Goal: Transaction & Acquisition: Purchase product/service

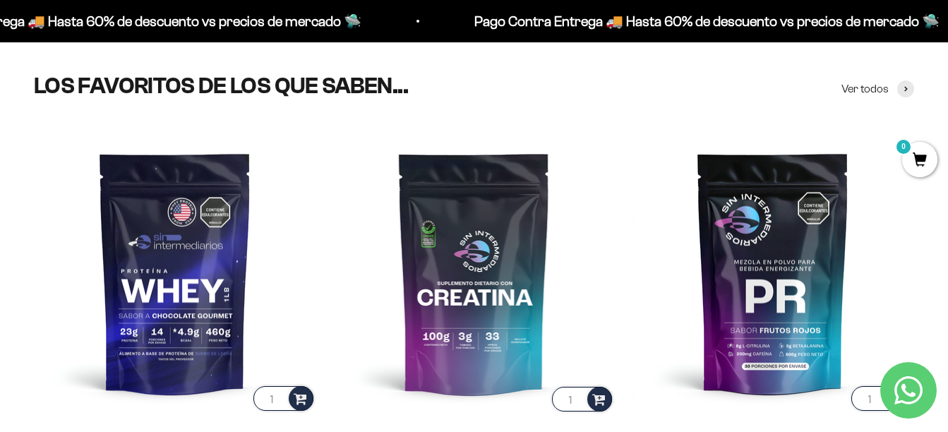
scroll to position [439, 0]
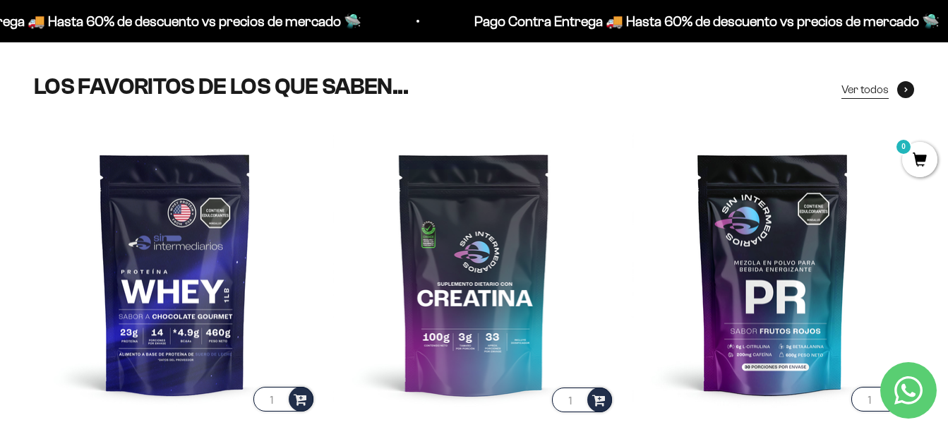
click at [910, 88] on span at bounding box center [905, 89] width 17 height 17
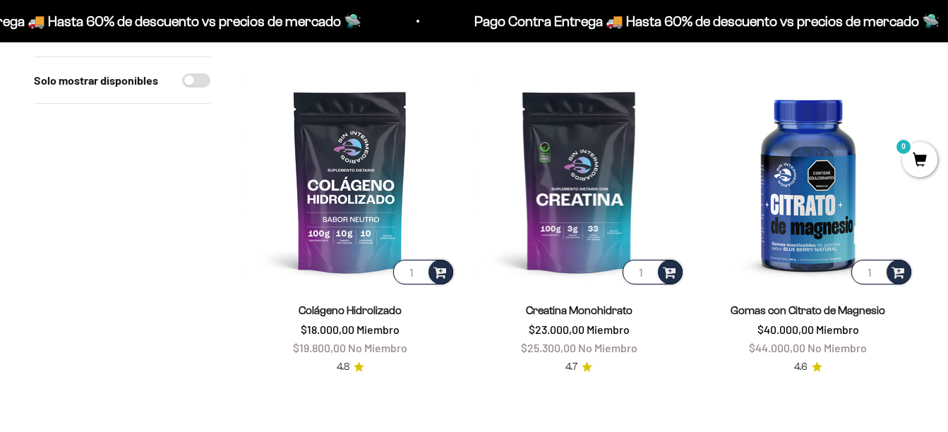
scroll to position [78, 0]
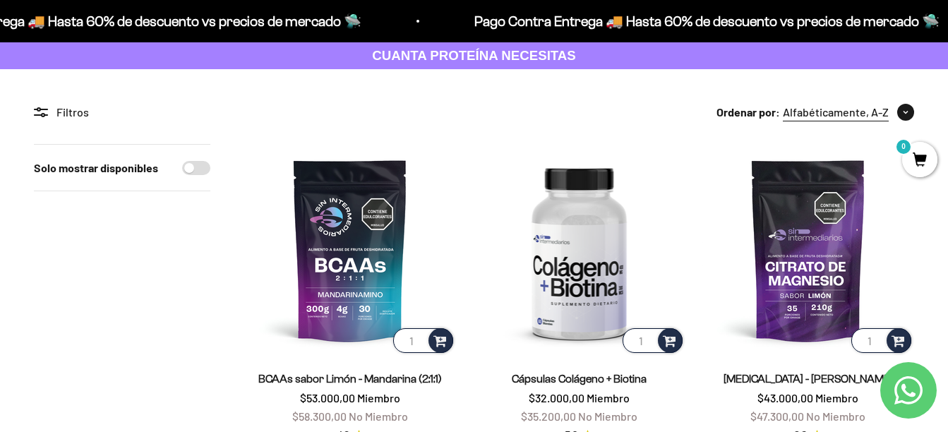
click at [891, 114] on button "Alfabéticamente, A-Z" at bounding box center [848, 112] width 131 height 18
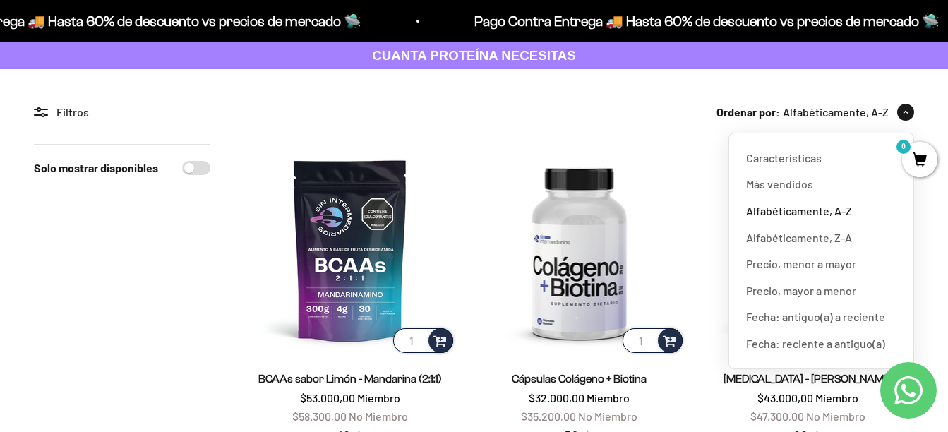
click at [884, 114] on span "Alfabéticamente, A-Z" at bounding box center [836, 112] width 106 height 18
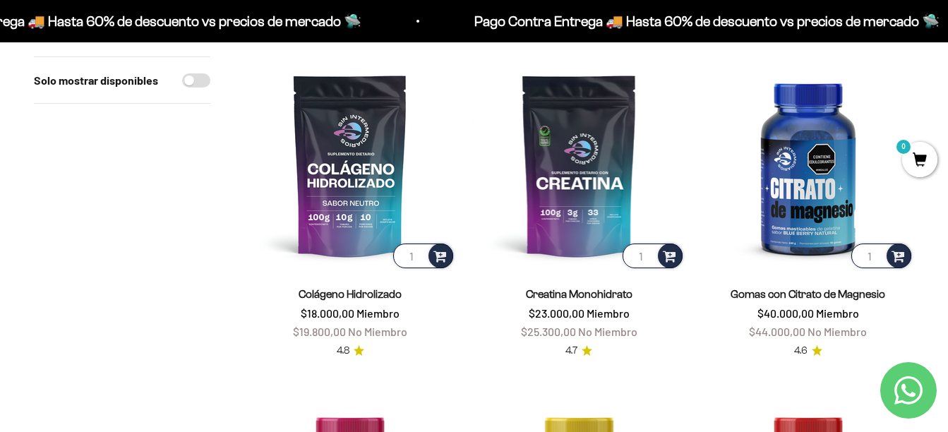
scroll to position [498, 0]
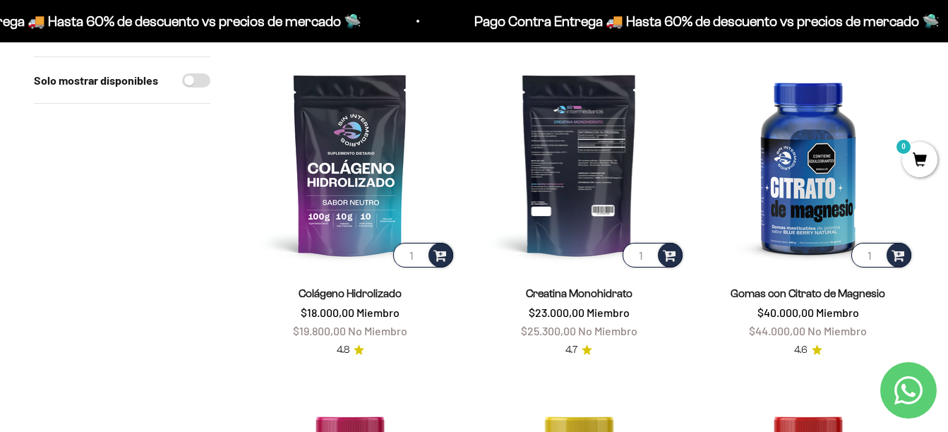
click at [569, 207] on img at bounding box center [579, 165] width 212 height 212
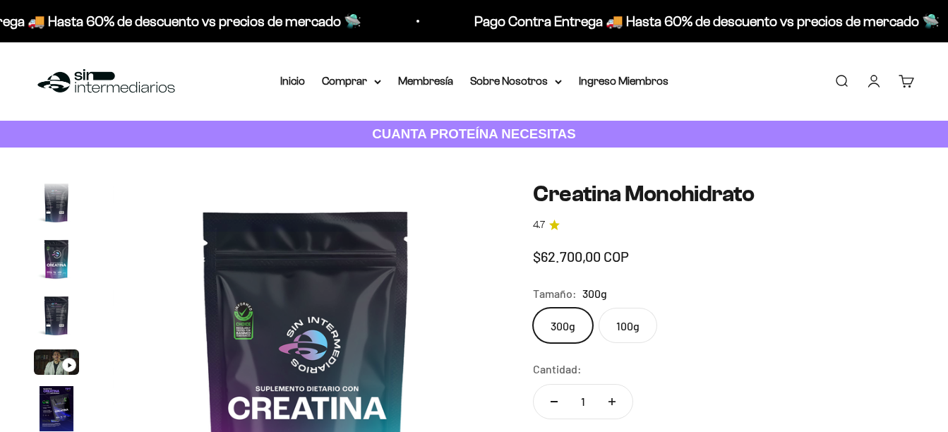
scroll to position [0, 3159]
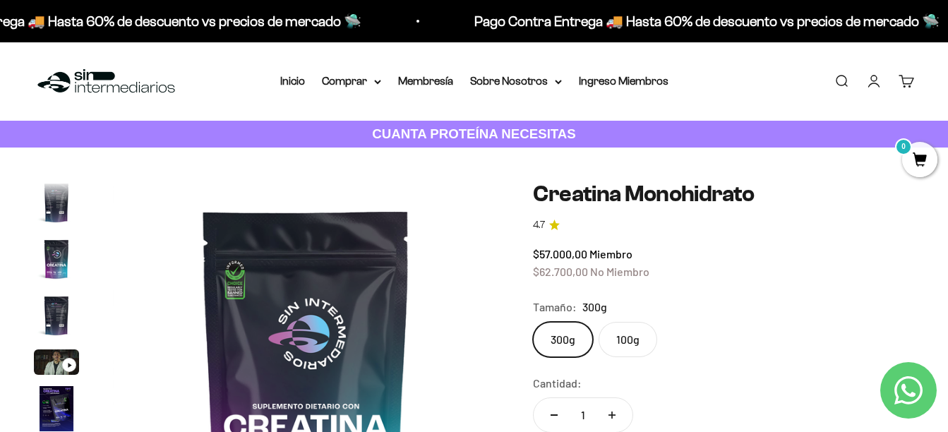
click at [766, 330] on div "300g 100g" at bounding box center [723, 339] width 381 height 35
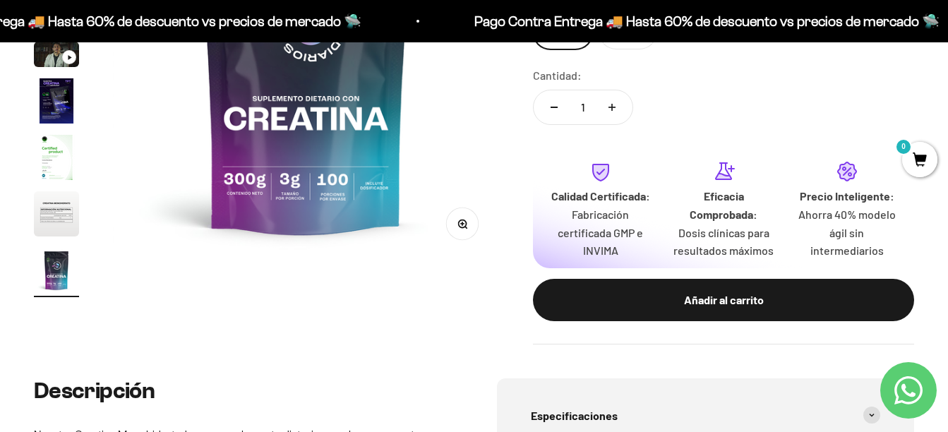
scroll to position [332, 0]
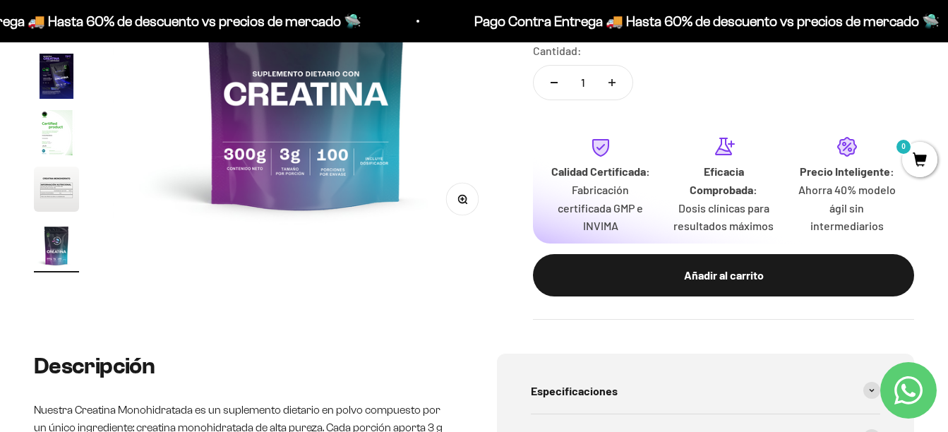
click at [47, 195] on img "Ir al artículo 8" at bounding box center [56, 189] width 45 height 45
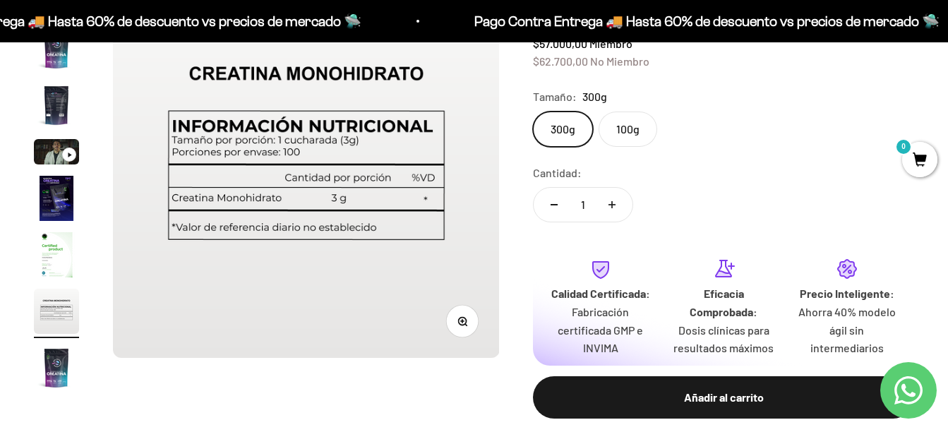
scroll to position [0, 0]
